Goal: Find contact information: Find contact information

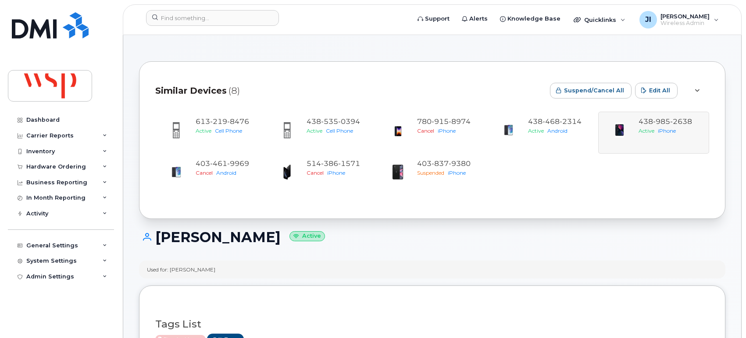
scroll to position [243, 0]
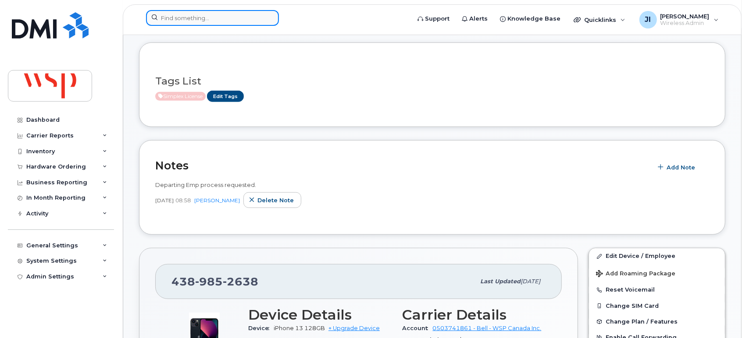
click at [216, 20] on input at bounding box center [212, 18] width 133 height 16
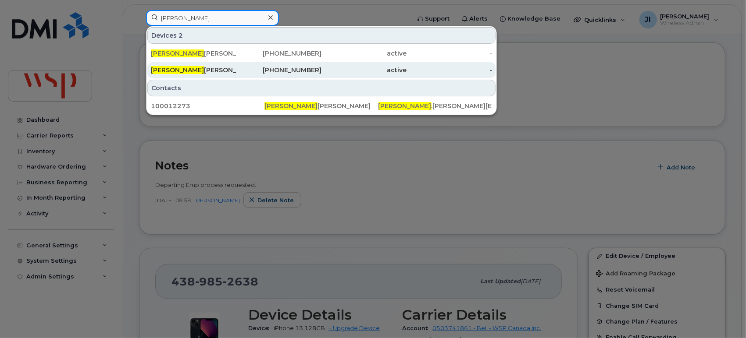
type input "[PERSON_NAME]"
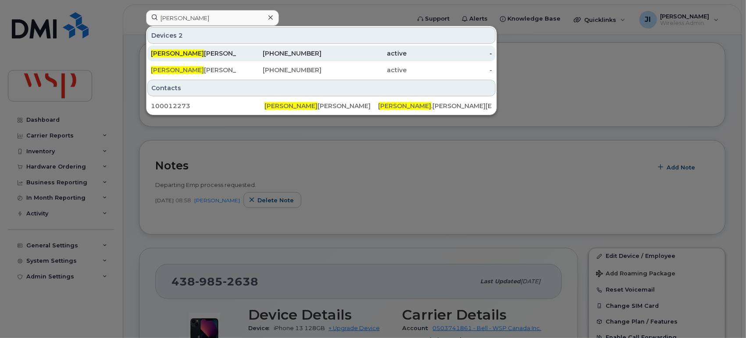
scroll to position [195, 0]
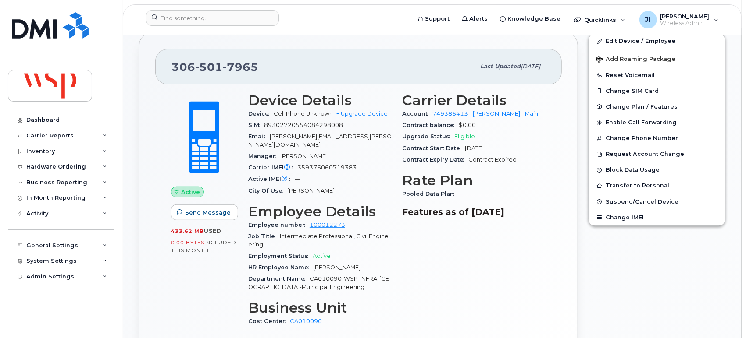
scroll to position [195, 0]
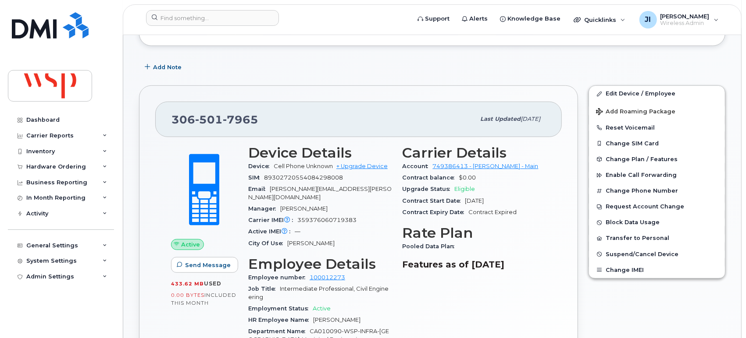
click at [316, 175] on span "89302720554084298008" at bounding box center [303, 177] width 79 height 7
copy span "89302720554084298008"
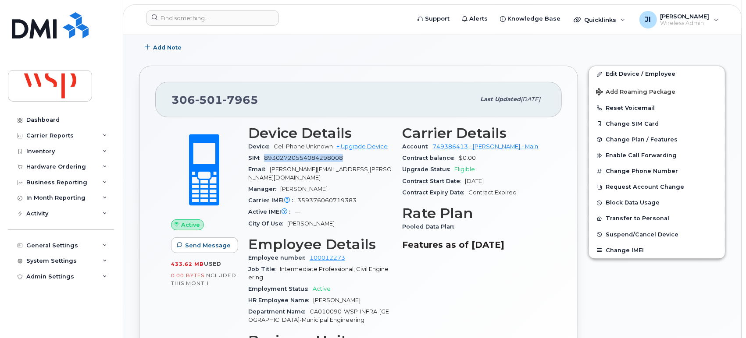
scroll to position [208, 0]
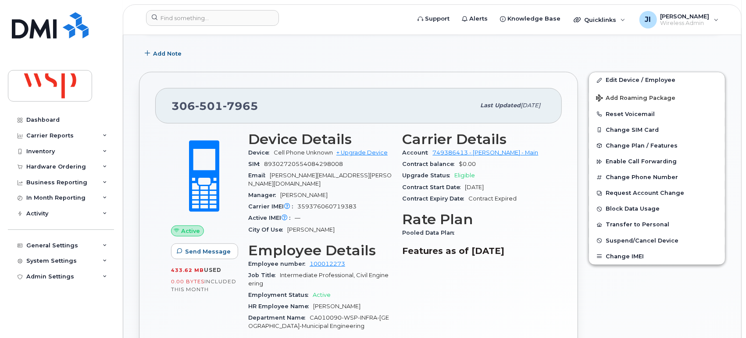
click at [343, 174] on div "Email Jagjeet.Singh@wsp.com" at bounding box center [320, 180] width 144 height 20
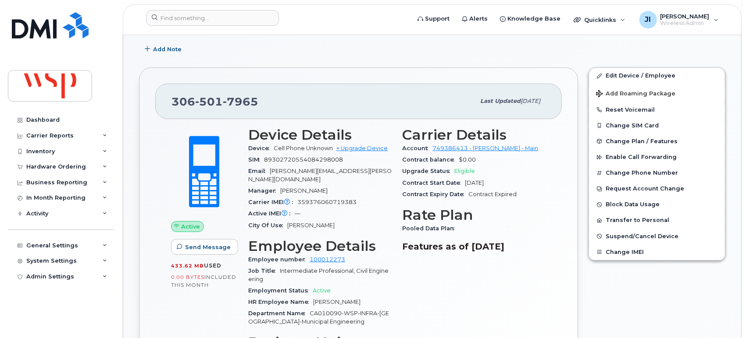
scroll to position [160, 0]
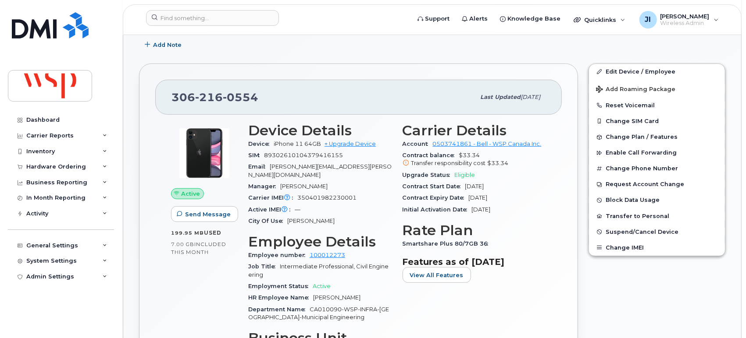
scroll to position [243, 0]
